Goal: Find specific page/section: Find specific page/section

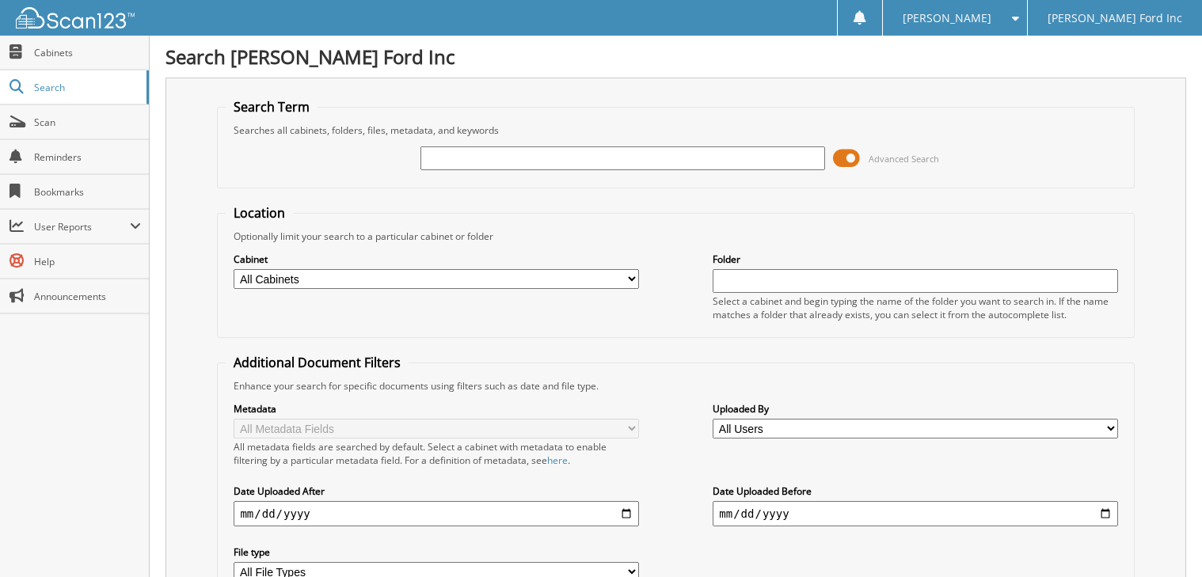
click at [852, 155] on span at bounding box center [846, 158] width 27 height 24
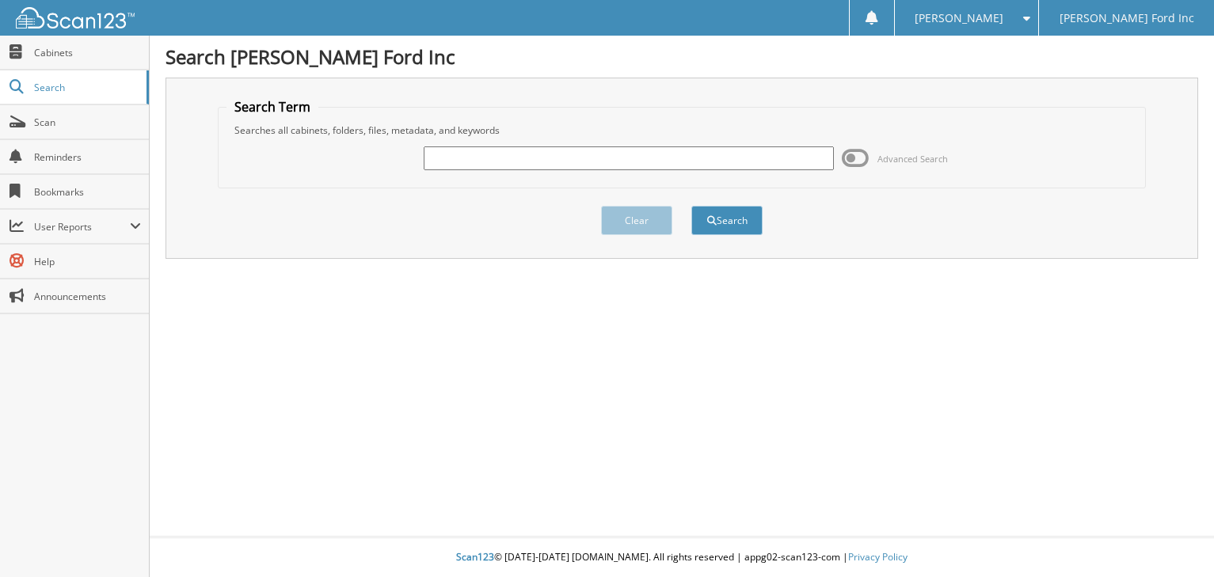
click at [470, 162] on input "text" at bounding box center [628, 158] width 409 height 24
type input "RENTAL"
click at [691, 206] on button "Search" at bounding box center [726, 220] width 71 height 29
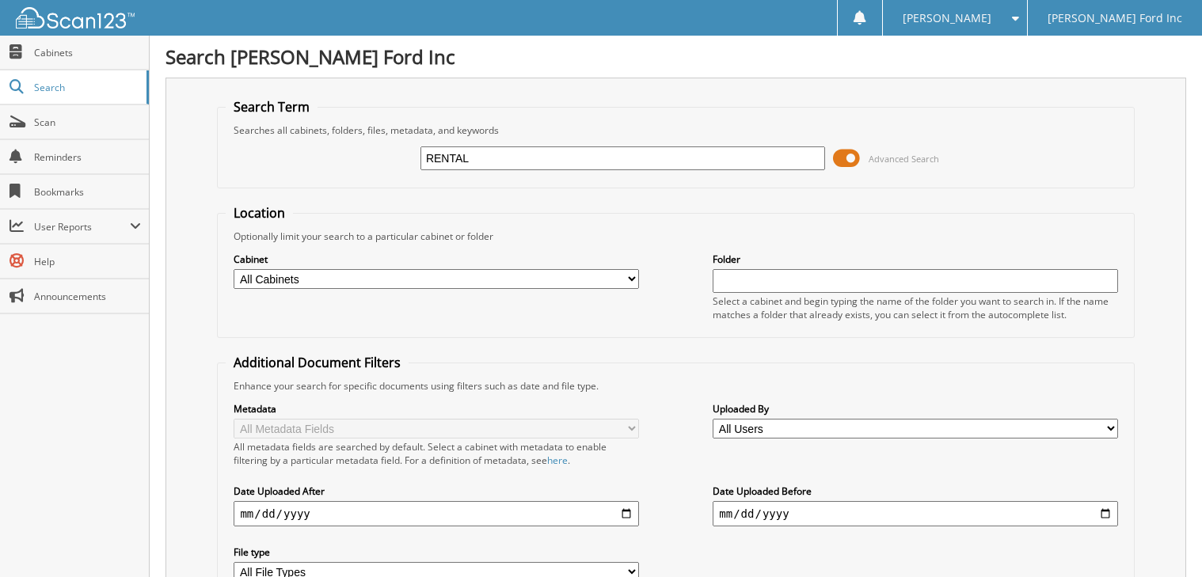
click at [508, 169] on input "RENTAL" at bounding box center [622, 158] width 405 height 24
type input "R"
click at [850, 154] on span at bounding box center [846, 158] width 27 height 24
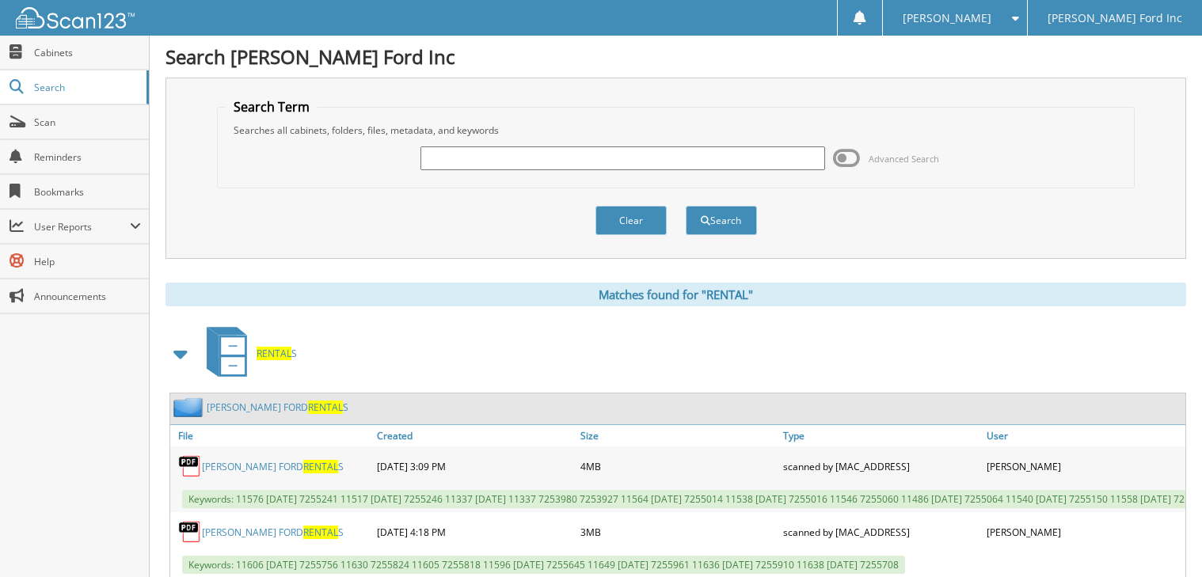
click at [455, 158] on input "text" at bounding box center [622, 158] width 405 height 24
type input "[PERSON_NAME]"
click at [729, 219] on button "Search" at bounding box center [721, 220] width 71 height 29
